Goal: Transaction & Acquisition: Obtain resource

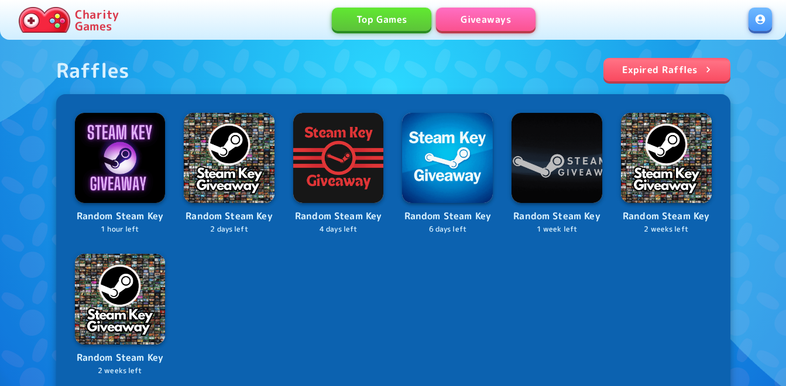
scroll to position [527, 0]
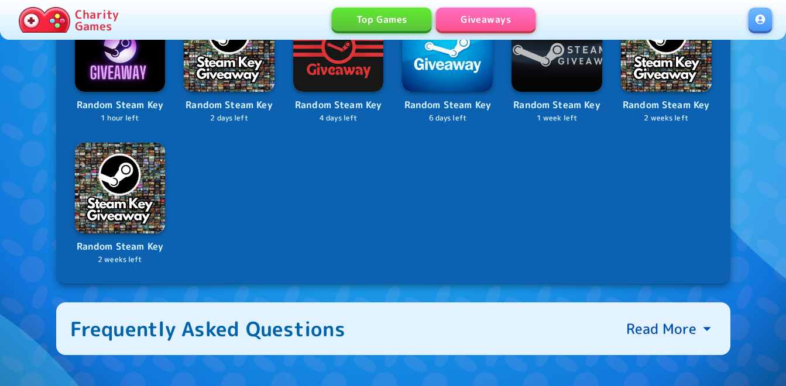
click at [760, 20] on link at bounding box center [760, 19] width 23 height 23
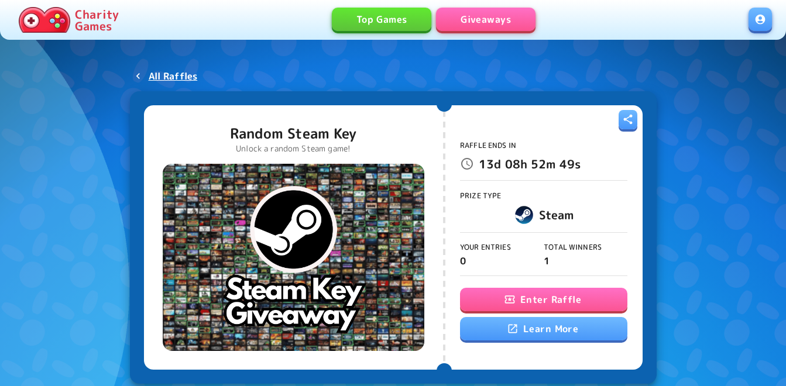
click at [556, 296] on button "Enter Raffle" at bounding box center [543, 299] width 167 height 23
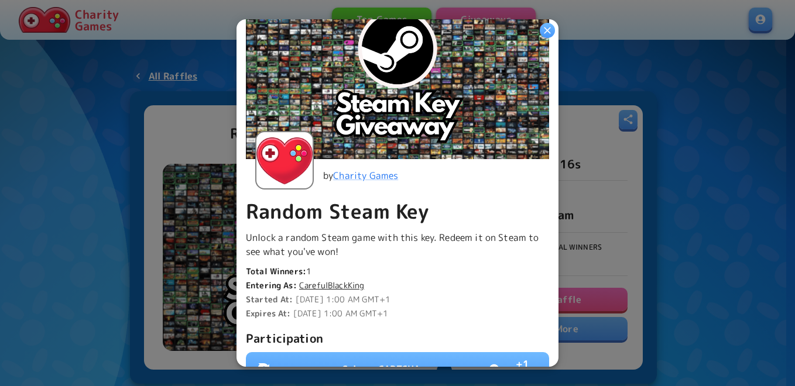
scroll to position [234, 0]
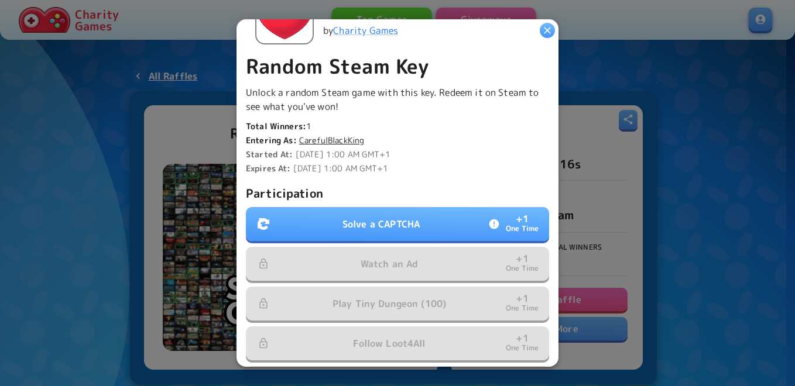
click at [374, 207] on button "Solve a CAPTCHA + 1 One Time" at bounding box center [397, 224] width 303 height 34
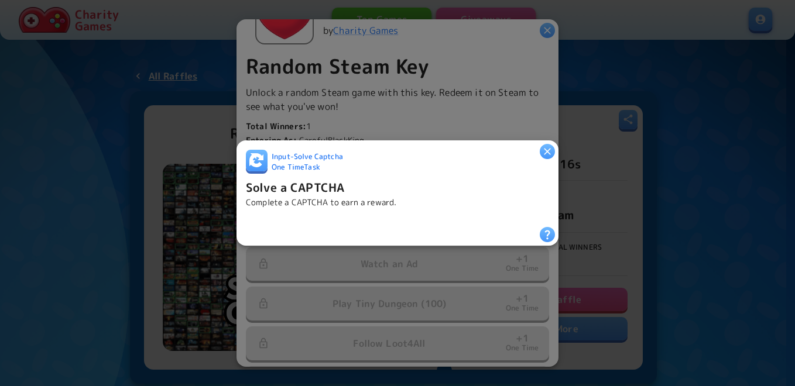
click at [547, 146] on icon "button" at bounding box center [547, 152] width 12 height 12
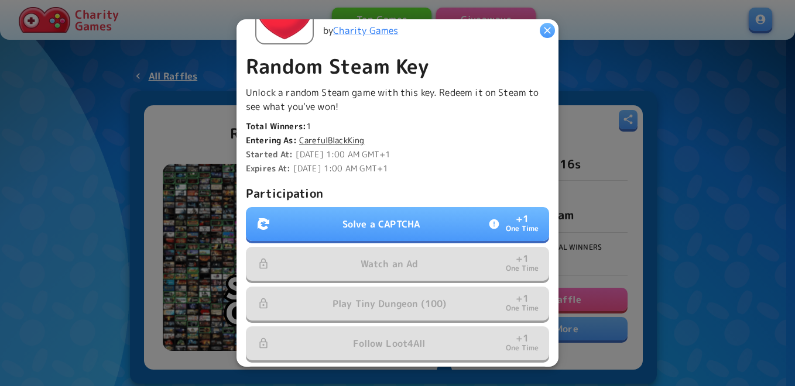
click at [379, 218] on p "Solve a CAPTCHA" at bounding box center [380, 224] width 77 height 14
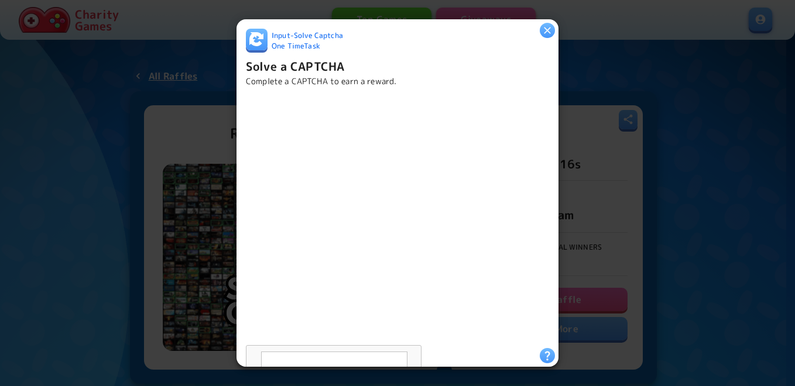
scroll to position [50, 0]
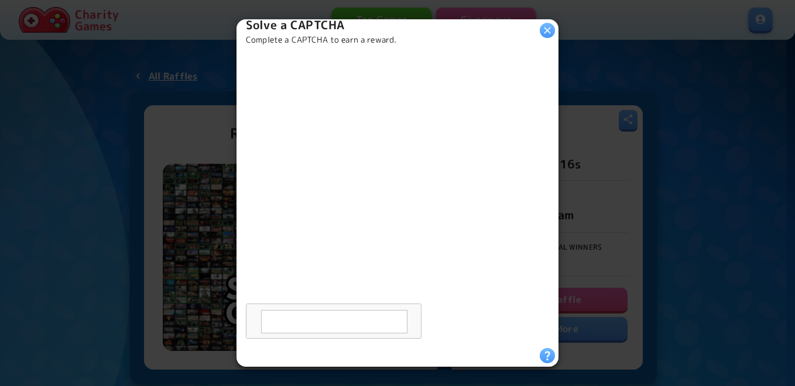
click at [547, 27] on icon "button" at bounding box center [547, 31] width 12 height 12
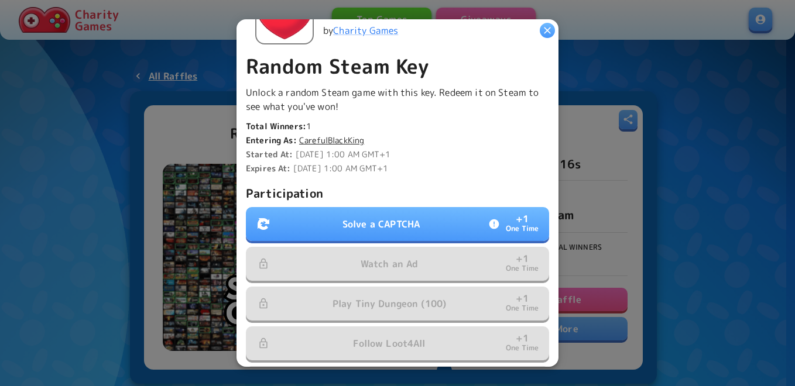
click at [424, 201] on div "Participation Solve a CAPTCHA + 1 One Time Watch an Ad + 1 One Time Play Tiny D…" at bounding box center [397, 293] width 303 height 218
click at [413, 226] on p "Solve a CAPTCHA" at bounding box center [380, 224] width 77 height 14
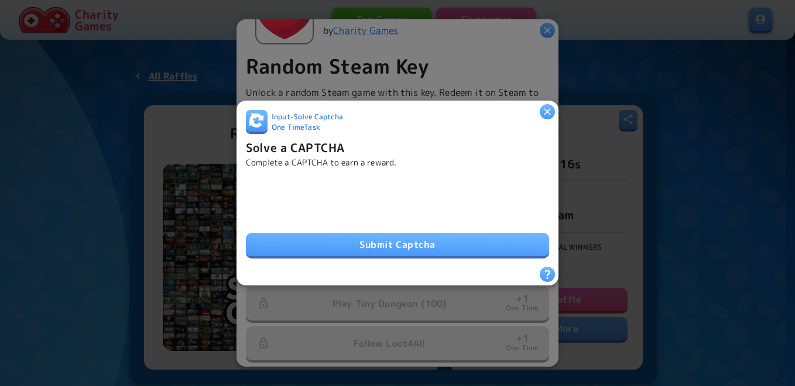
click at [318, 241] on button "Submit Captcha" at bounding box center [397, 244] width 303 height 23
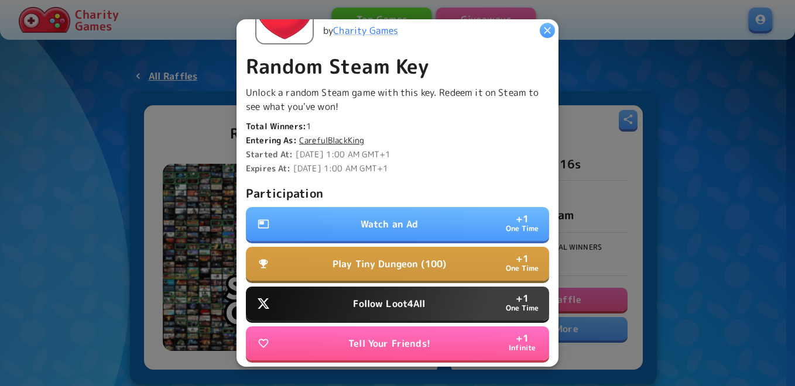
click at [422, 211] on button "Watch an Ad + 1 One Time" at bounding box center [397, 224] width 303 height 34
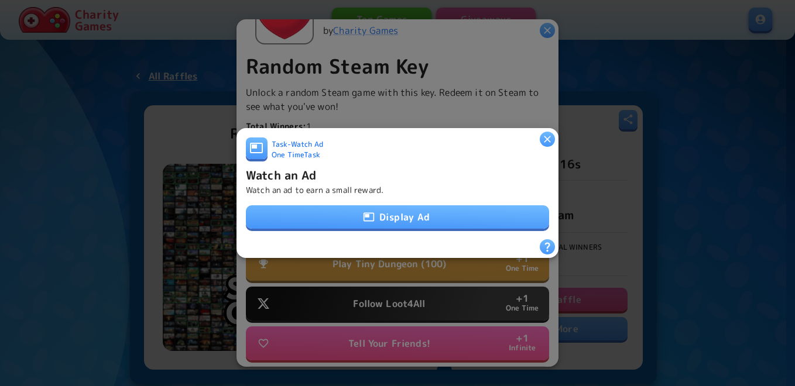
click at [393, 208] on button "Display Ad" at bounding box center [397, 216] width 303 height 23
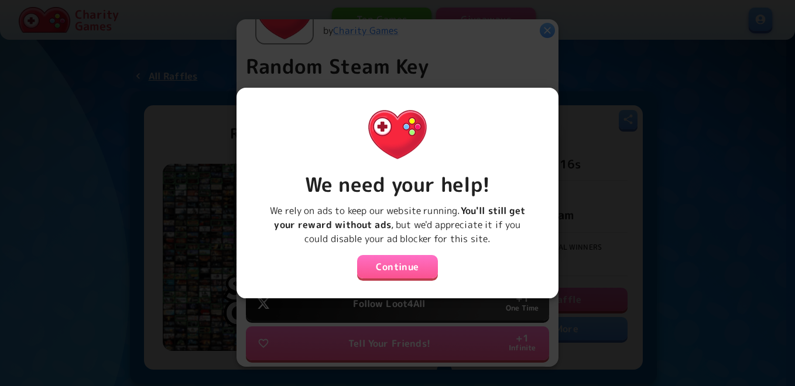
click at [399, 265] on button "Continue" at bounding box center [397, 266] width 81 height 23
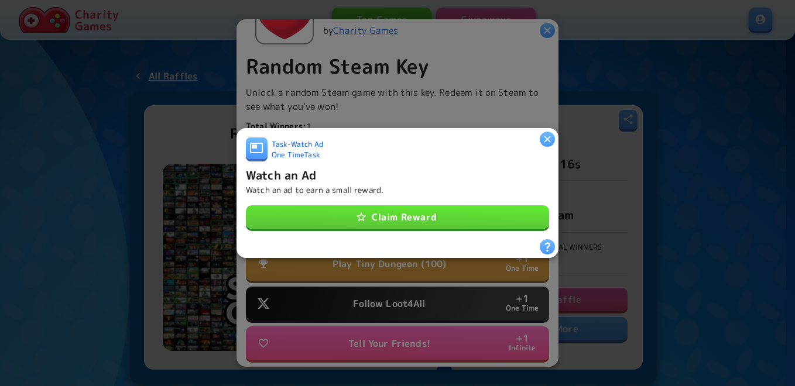
click at [389, 218] on button "Claim Reward" at bounding box center [397, 216] width 303 height 23
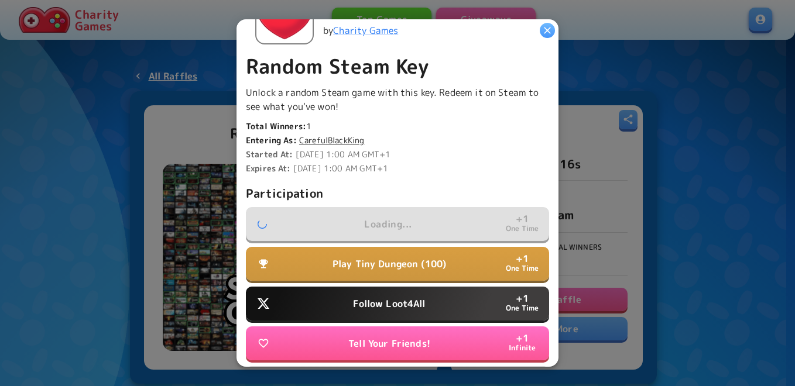
click at [374, 300] on p "Follow Loot4All" at bounding box center [389, 304] width 72 height 14
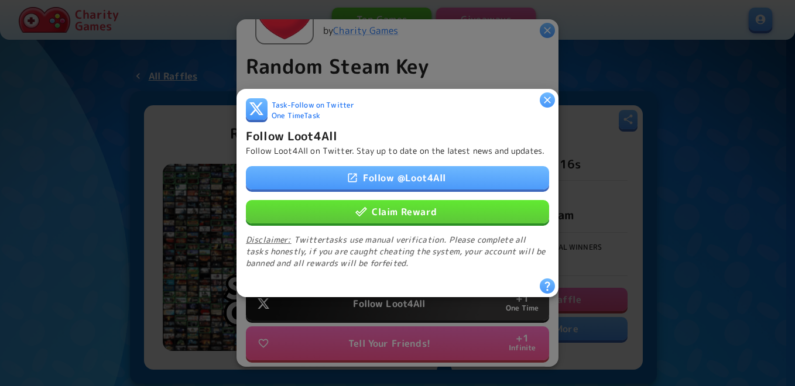
click at [386, 211] on button "Claim Reward" at bounding box center [397, 211] width 303 height 23
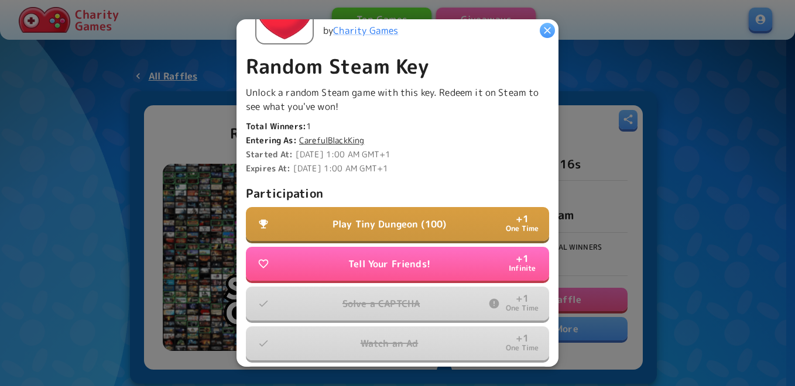
click at [342, 211] on button "Play Tiny Dungeon (100) + 1 One Time" at bounding box center [397, 224] width 303 height 34
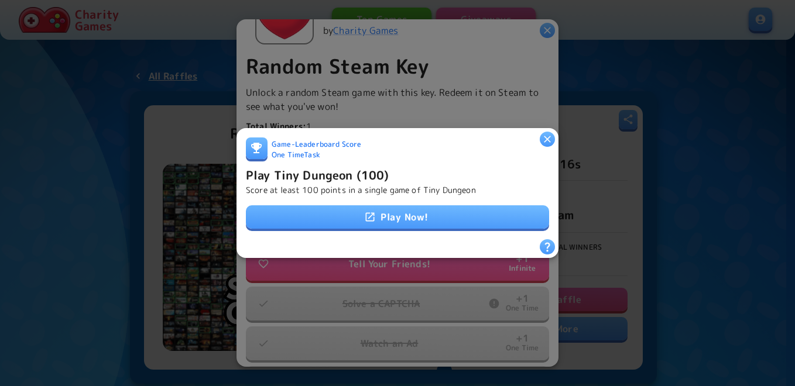
click at [347, 214] on link "Play Now!" at bounding box center [397, 216] width 303 height 23
click at [362, 179] on h6 "Play Tiny Dungeon (100)" at bounding box center [317, 175] width 143 height 19
click at [357, 174] on h6 "Play Tiny Dungeon (100)" at bounding box center [317, 175] width 143 height 19
click at [320, 186] on p "Score at least 100 points in a single game of Tiny Dungeon" at bounding box center [361, 190] width 230 height 12
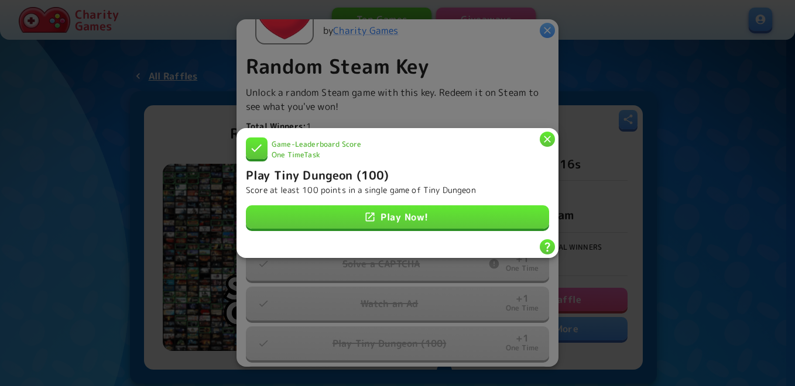
click at [550, 134] on icon "button" at bounding box center [547, 139] width 12 height 12
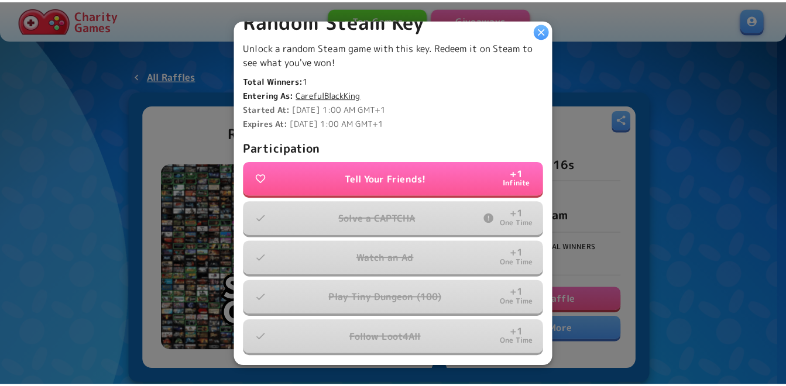
scroll to position [318, 0]
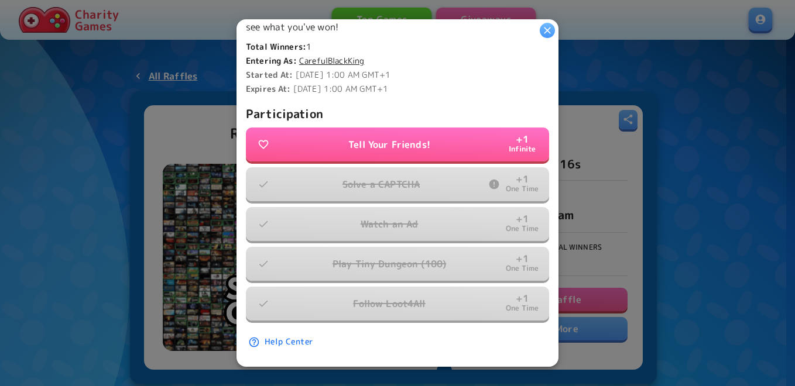
click at [550, 28] on icon "button" at bounding box center [547, 30] width 7 height 7
